Goal: Task Accomplishment & Management: Manage account settings

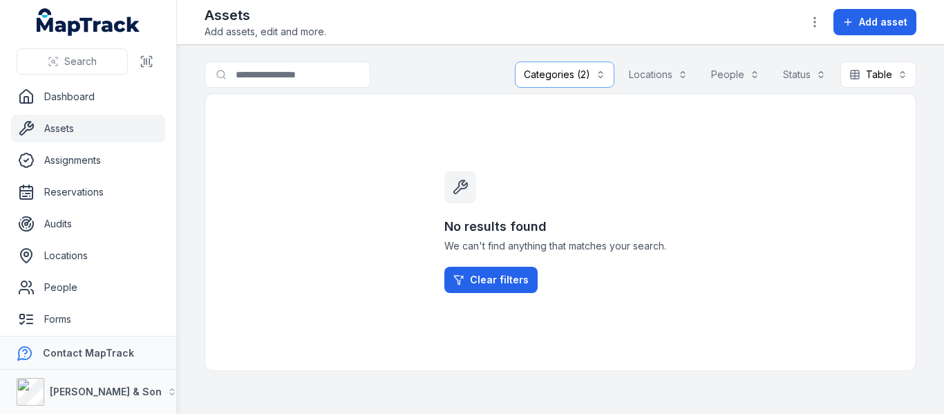
click at [620, 159] on div "No results found We can't find anything that matches your search. Clear filters" at bounding box center [561, 232] width 266 height 277
click at [557, 64] on button "Categories (2)" at bounding box center [565, 75] width 100 height 26
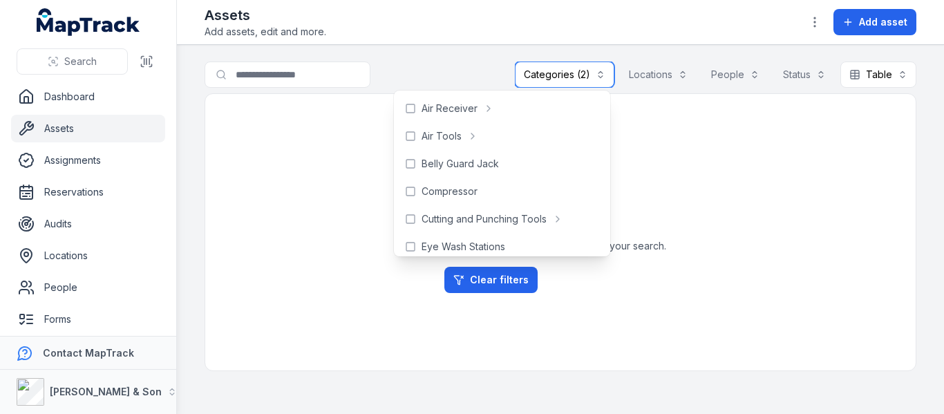
click at [534, 73] on button "Categories (2)" at bounding box center [565, 75] width 100 height 26
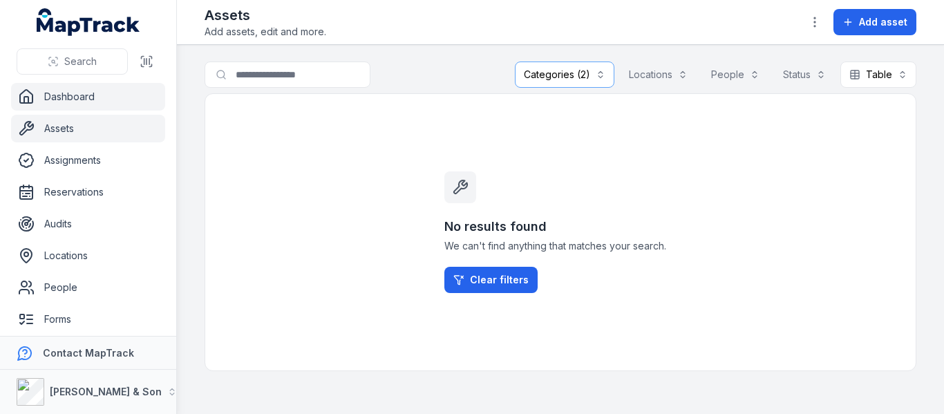
click at [106, 105] on link "Dashboard" at bounding box center [88, 97] width 154 height 28
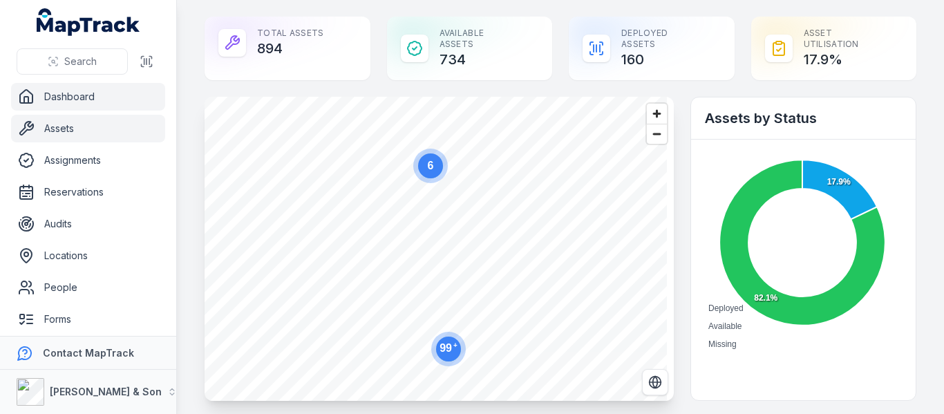
click at [96, 115] on link "Assets" at bounding box center [88, 129] width 154 height 28
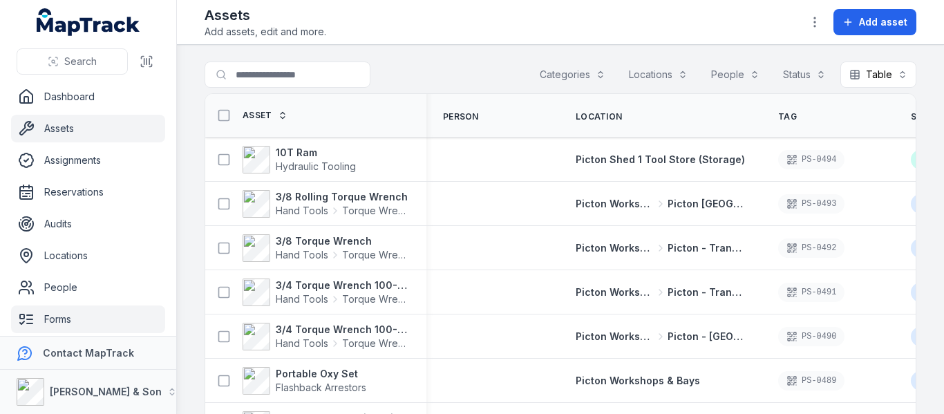
scroll to position [101, 0]
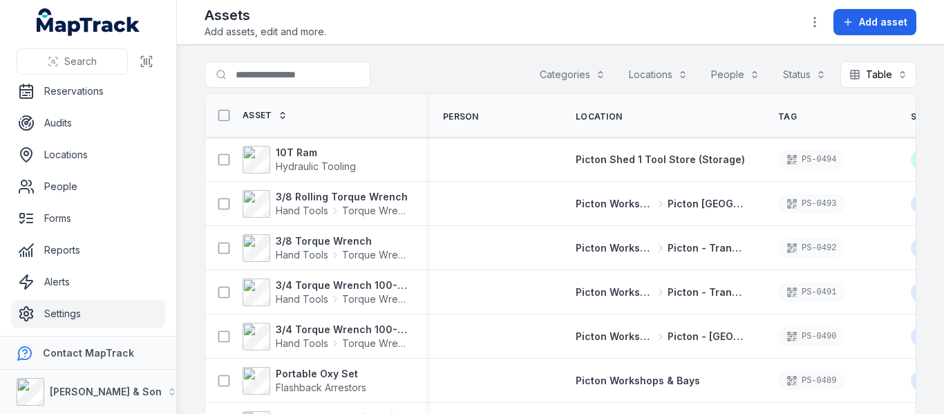
click at [86, 303] on link "Settings" at bounding box center [88, 314] width 154 height 28
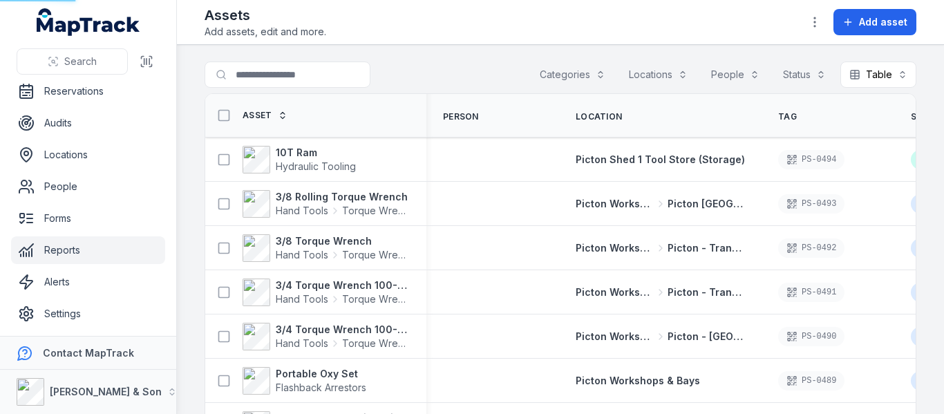
click at [89, 252] on link "Reports" at bounding box center [88, 250] width 154 height 28
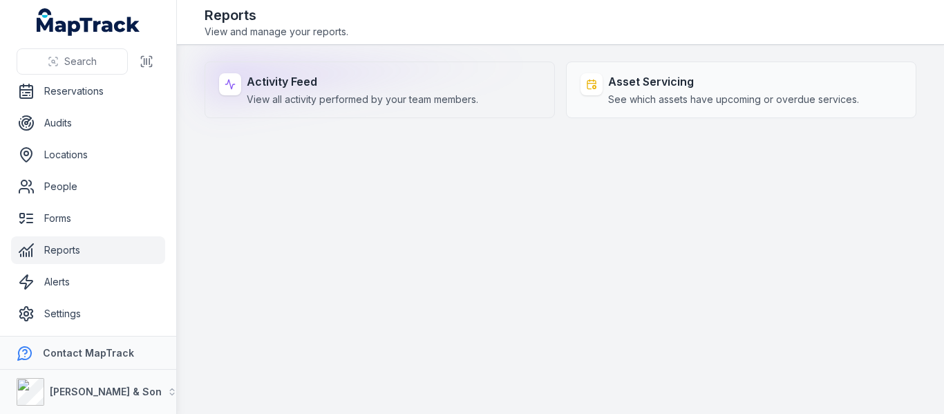
click at [322, 84] on strong "Activity Feed" at bounding box center [363, 81] width 232 height 17
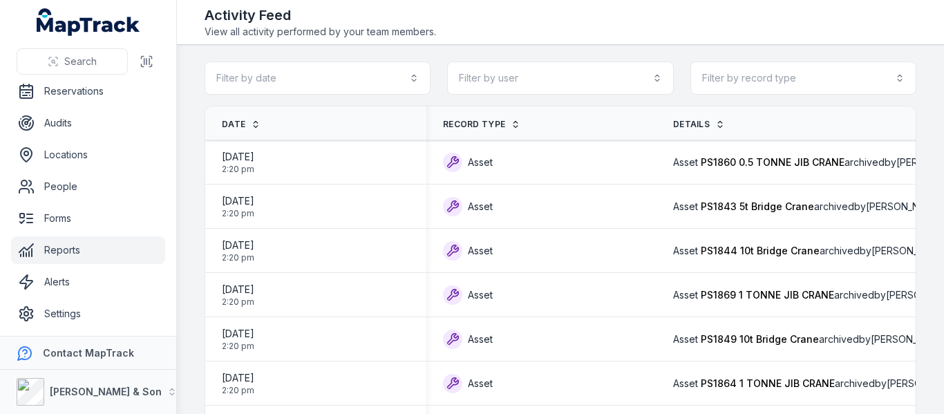
drag, startPoint x: 780, startPoint y: 127, endPoint x: 653, endPoint y: 118, distance: 127.5
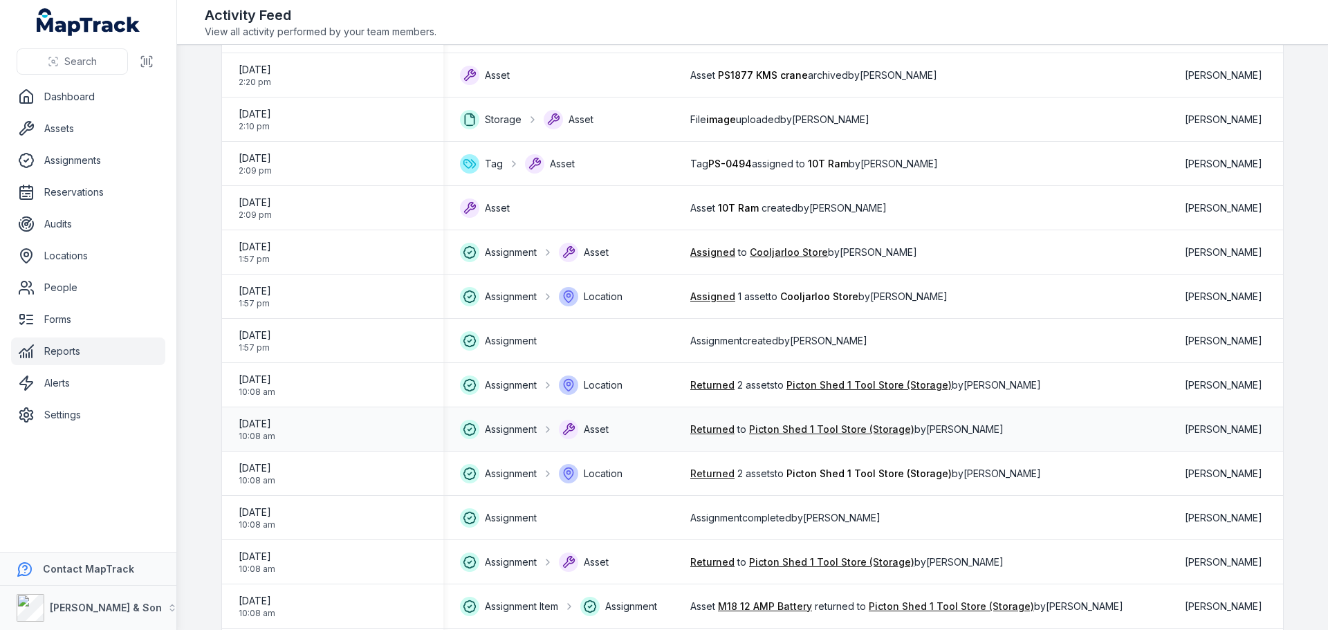
scroll to position [1037, 0]
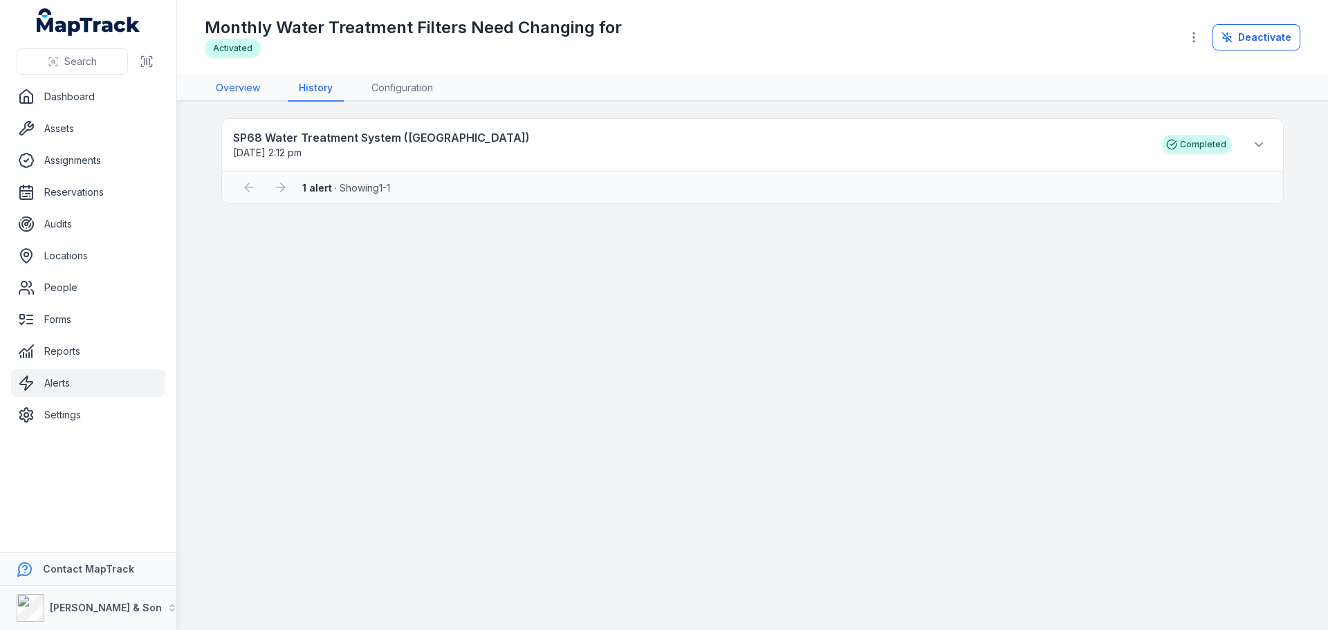
click at [250, 87] on link "Overview" at bounding box center [238, 88] width 66 height 26
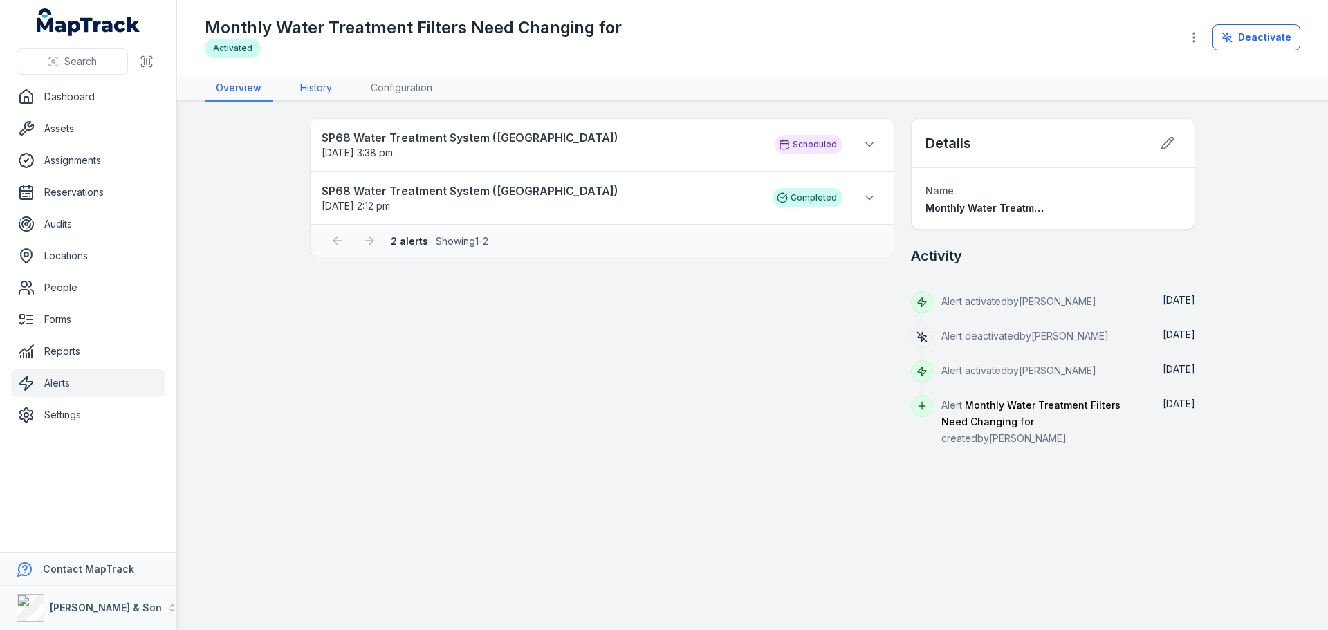
click at [299, 89] on link "History" at bounding box center [316, 88] width 54 height 26
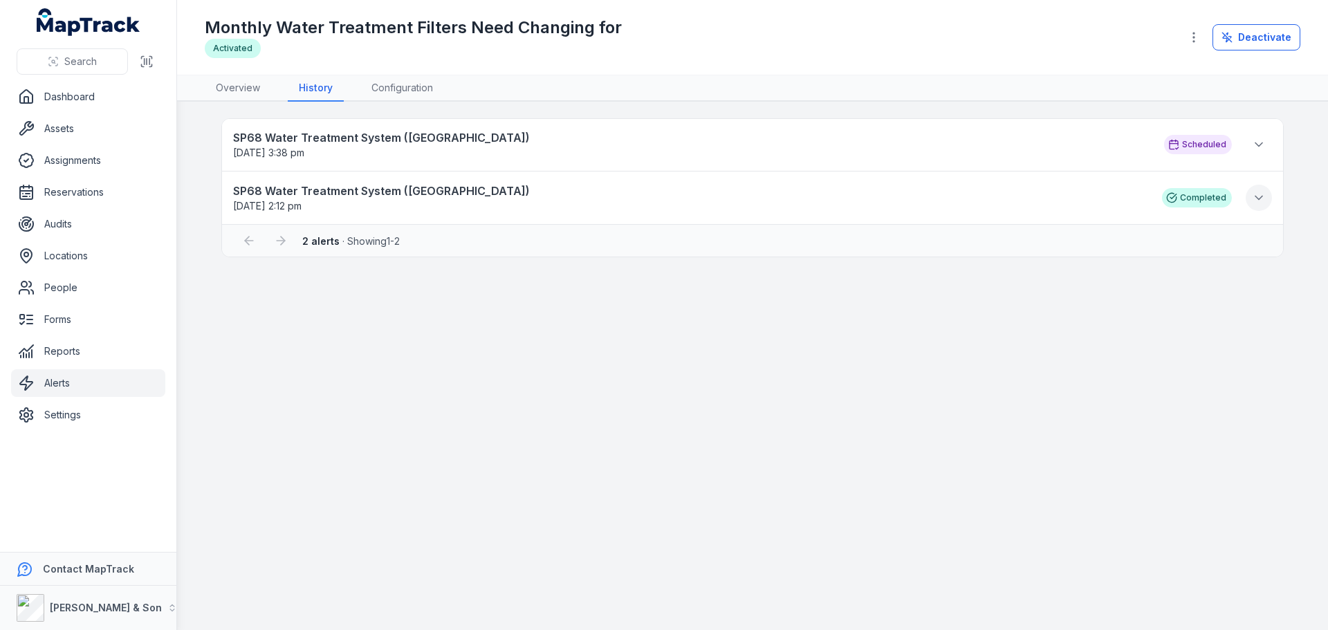
click at [1258, 198] on icon at bounding box center [1258, 198] width 14 height 14
click at [1262, 138] on icon at bounding box center [1258, 145] width 14 height 14
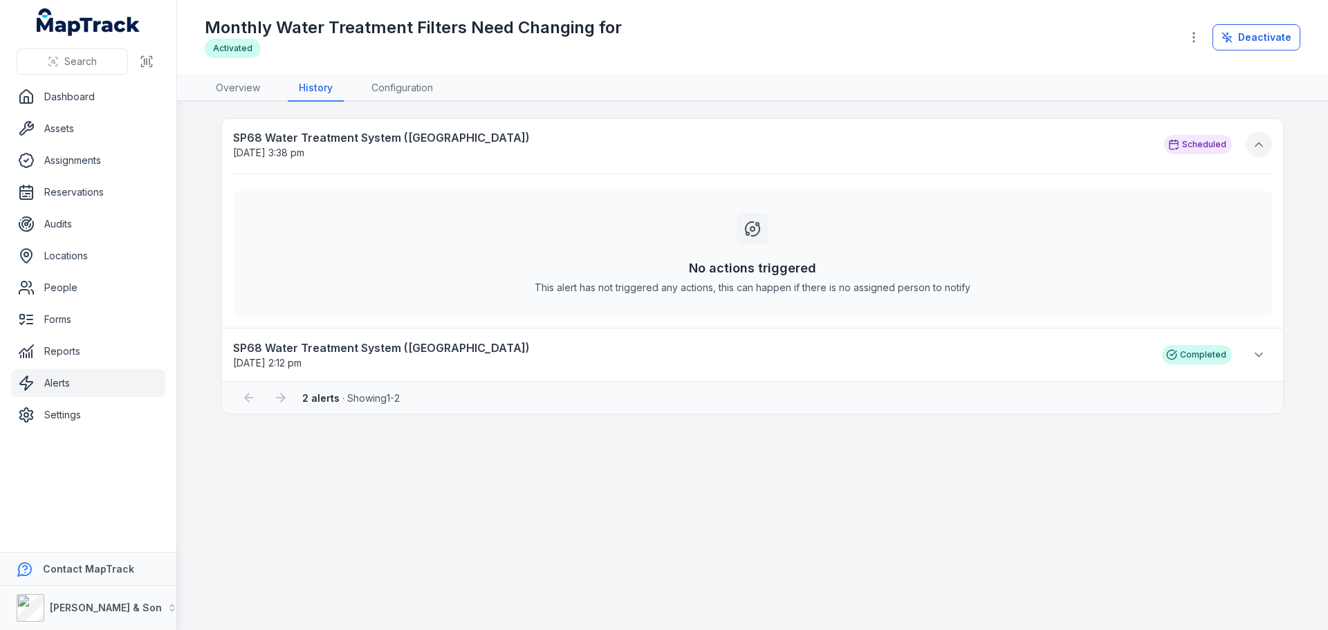
click at [1261, 138] on icon at bounding box center [1258, 145] width 14 height 14
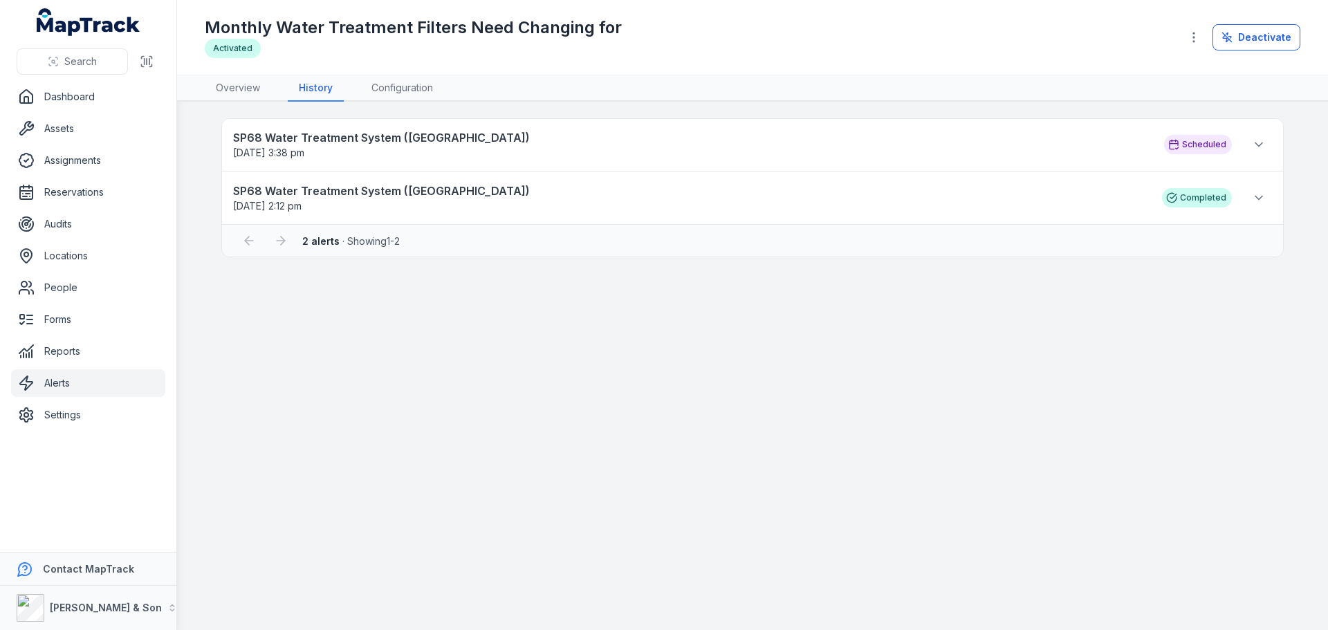
click at [356, 84] on nav "Overview History Configuration" at bounding box center [752, 88] width 1095 height 26
click at [375, 87] on link "Configuration" at bounding box center [402, 88] width 84 height 26
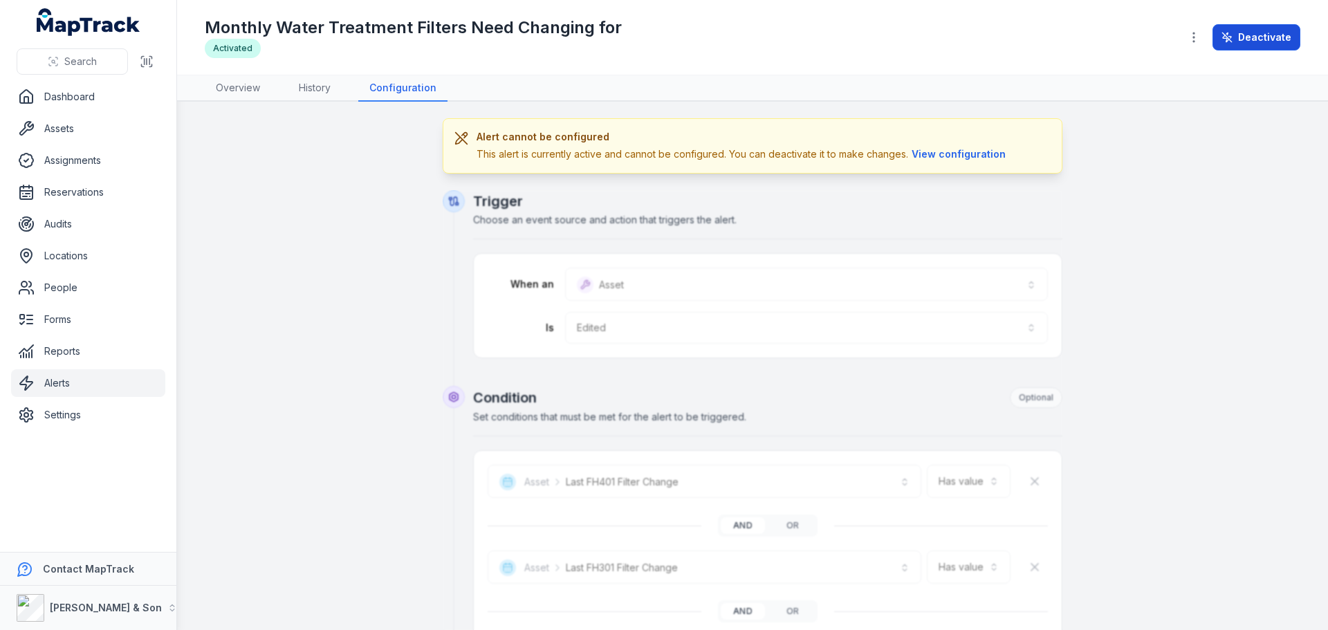
click at [1254, 37] on button "Deactivate" at bounding box center [1256, 37] width 88 height 26
type input "**********"
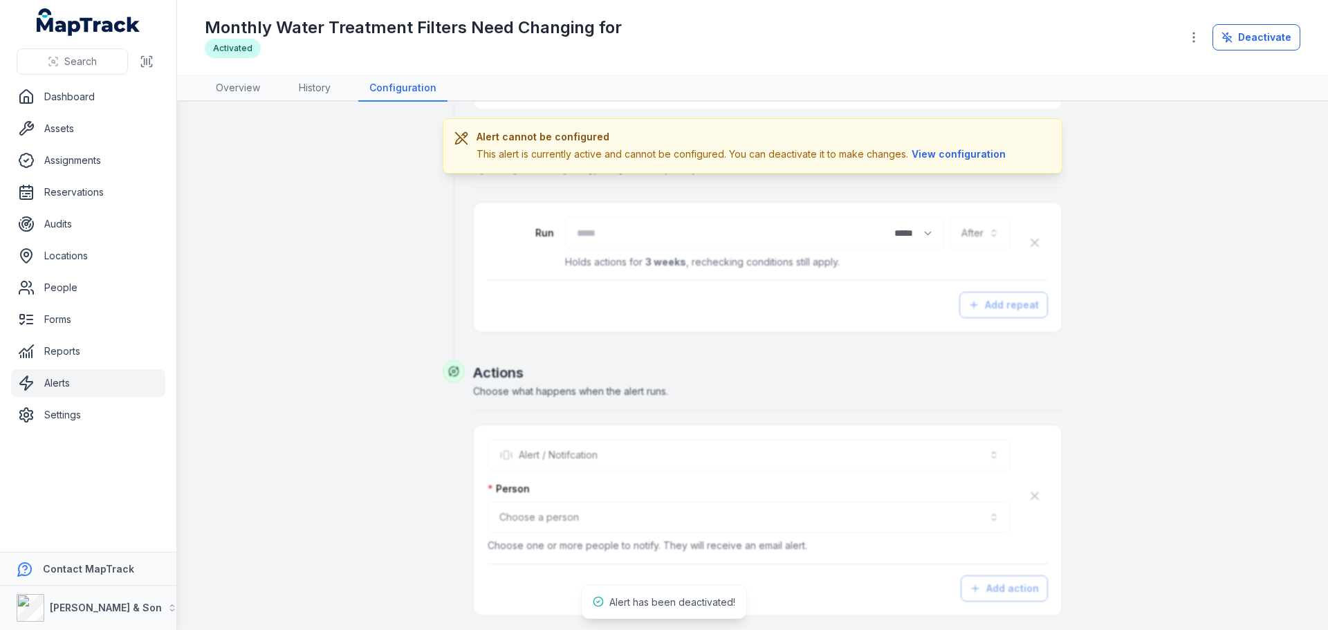
scroll to position [723, 0]
